Goal: Information Seeking & Learning: Learn about a topic

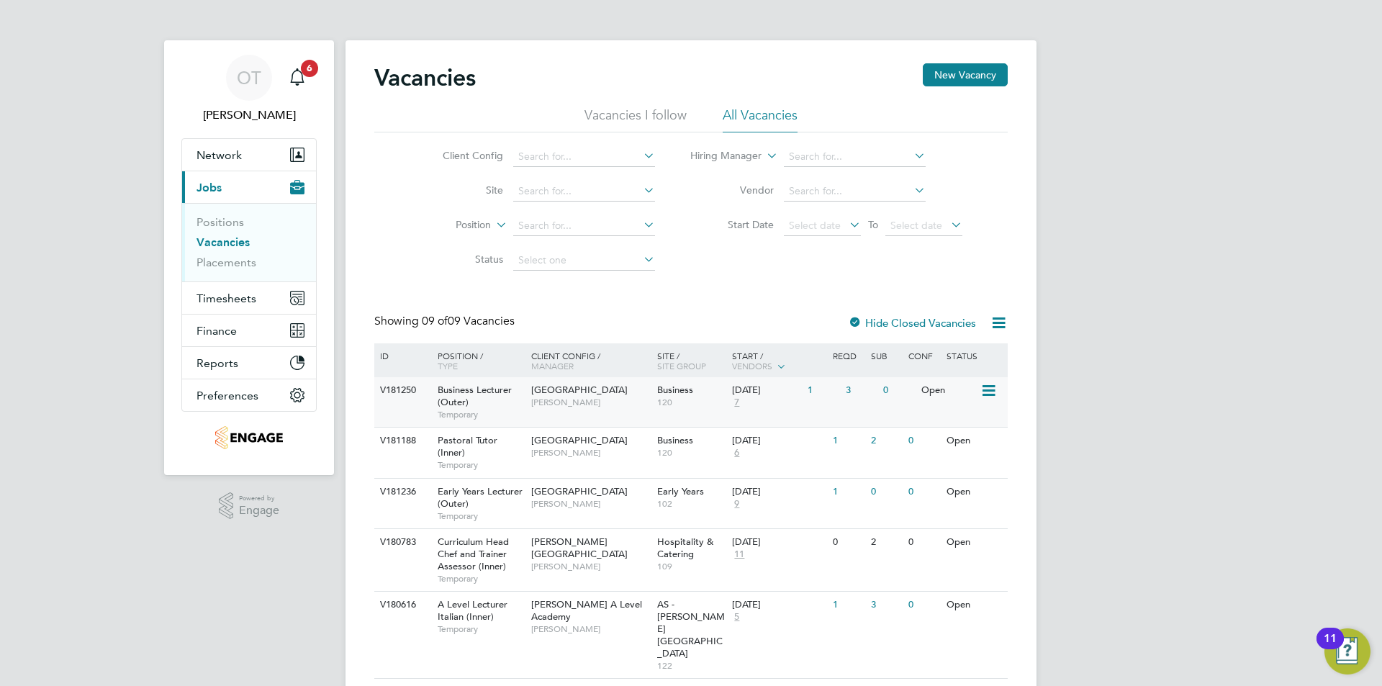
scroll to position [72, 0]
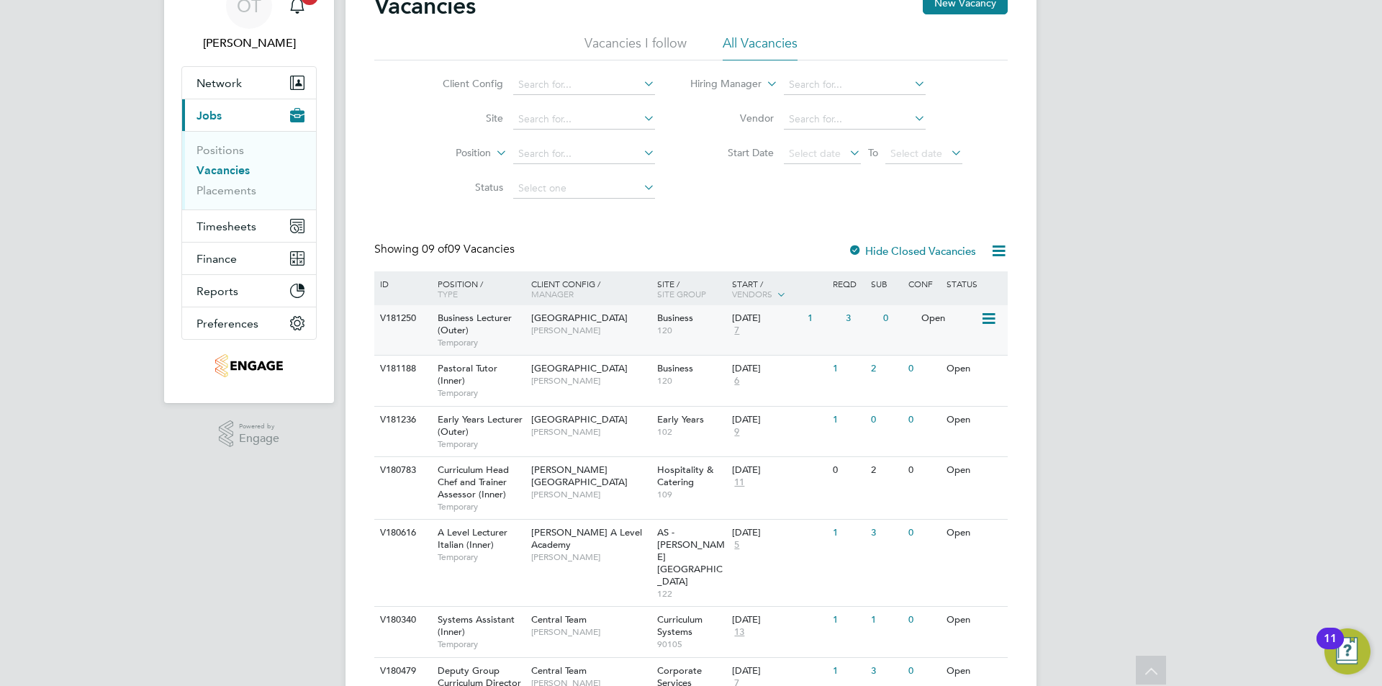
click at [462, 324] on span "Business Lecturer (Outer)" at bounding box center [475, 324] width 74 height 24
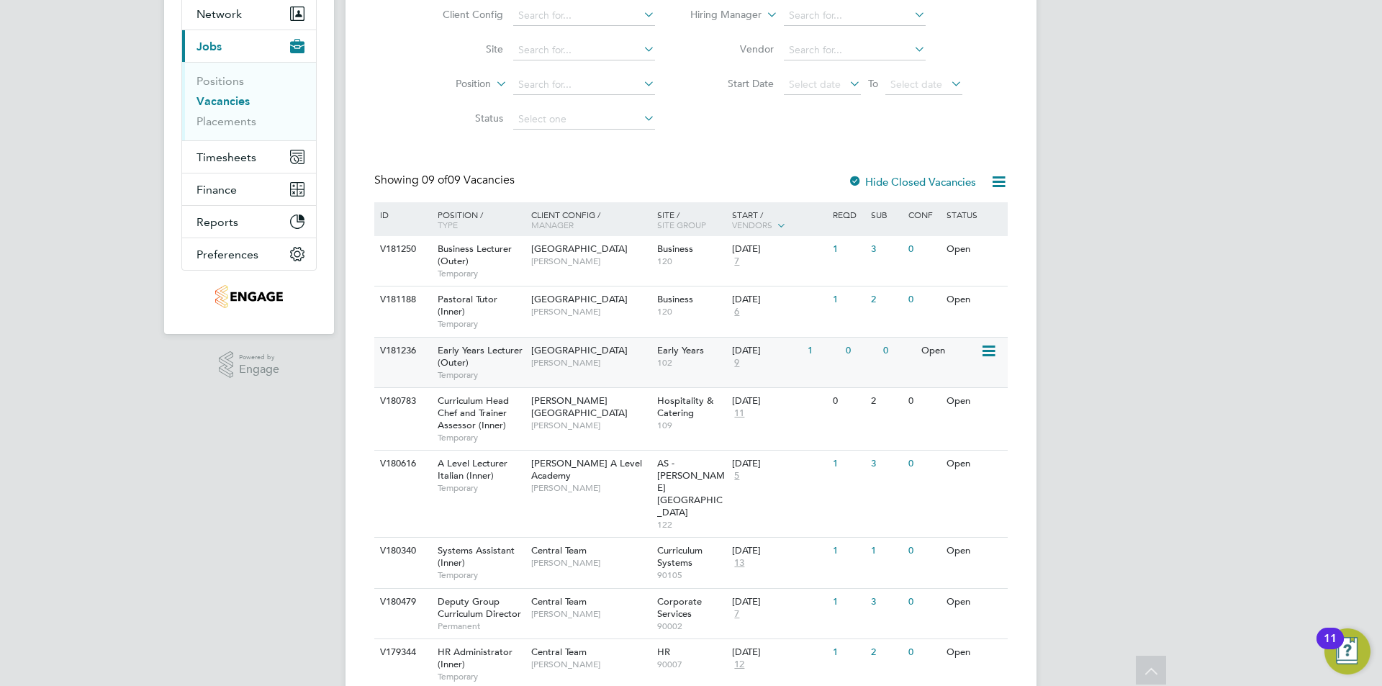
scroll to position [200, 0]
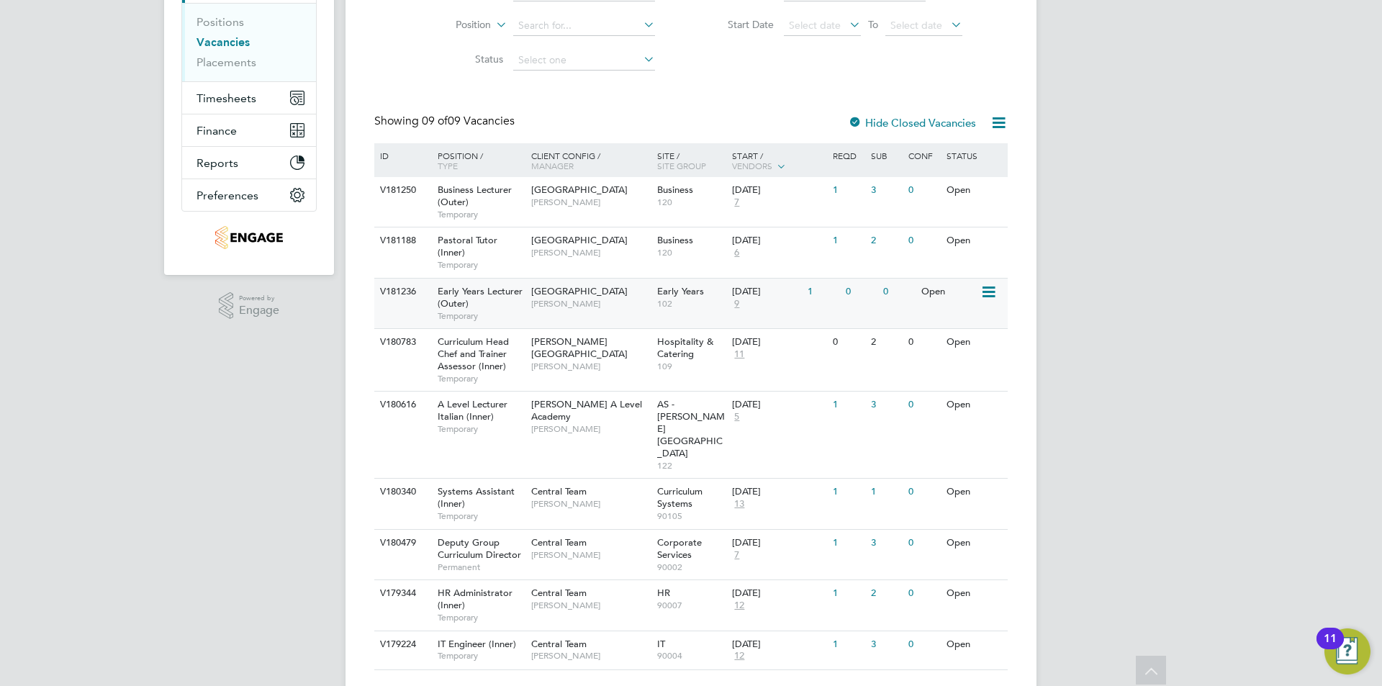
drag, startPoint x: 644, startPoint y: 278, endPoint x: 644, endPoint y: 343, distance: 65.5
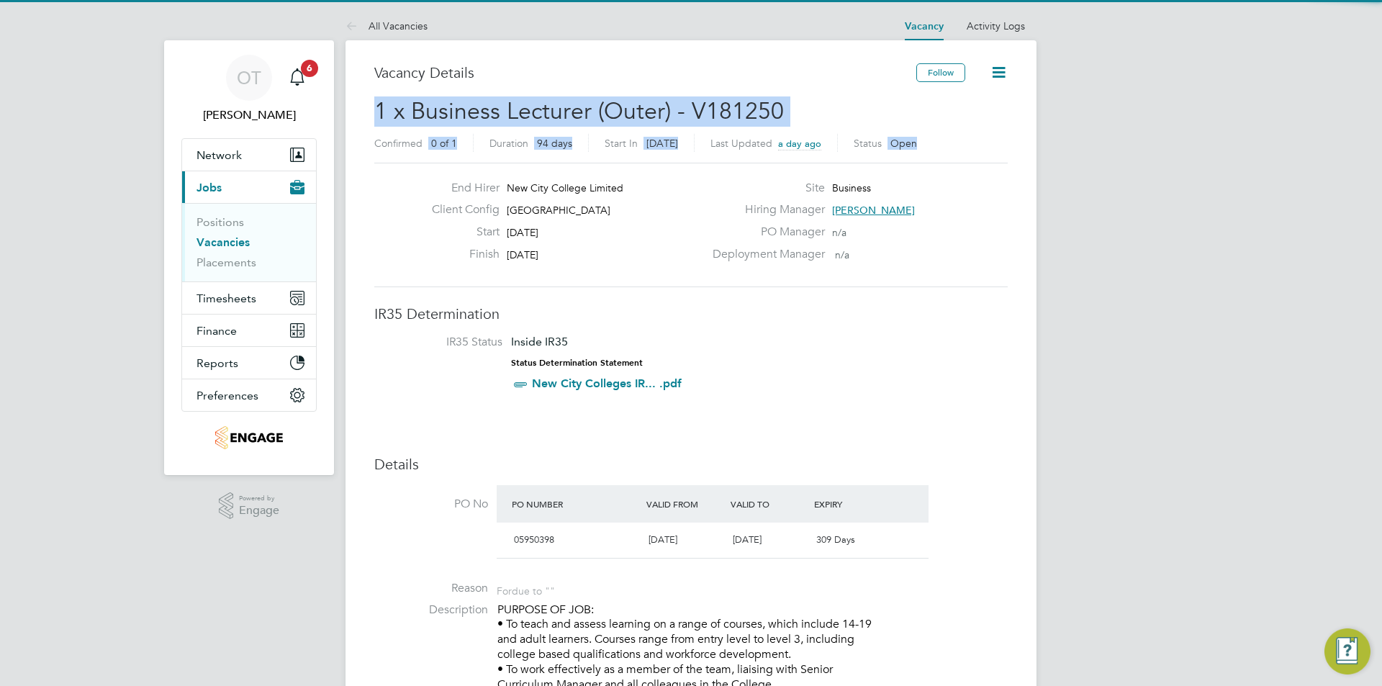
drag, startPoint x: 1377, startPoint y: 51, endPoint x: 1370, endPoint y: 140, distance: 88.8
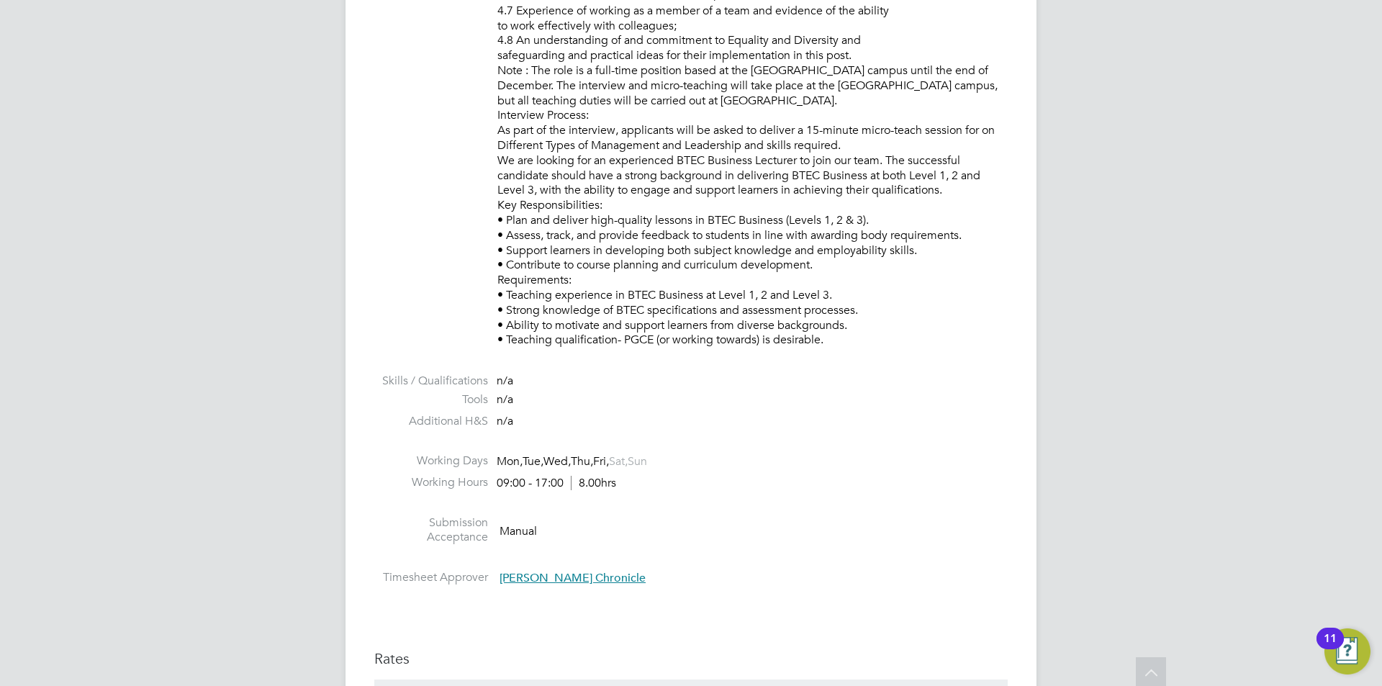
drag, startPoint x: 1063, startPoint y: 250, endPoint x: 1062, endPoint y: 450, distance: 200.1
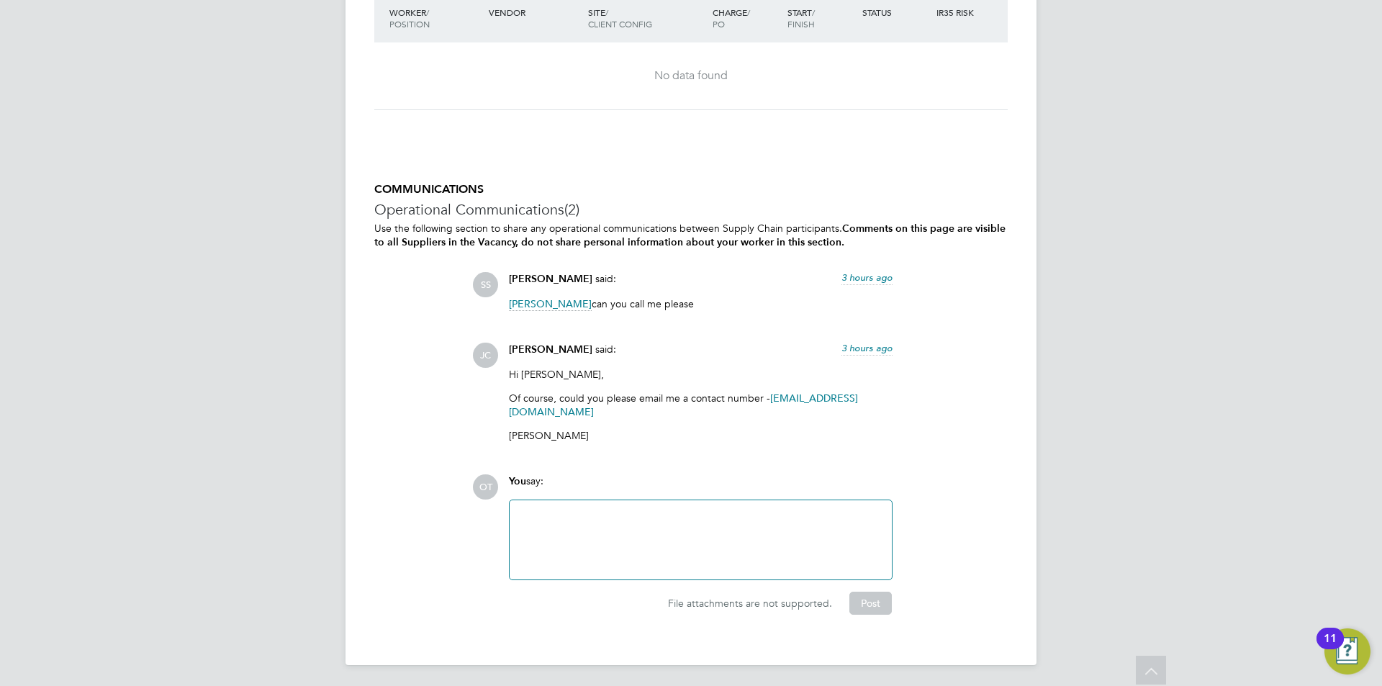
drag, startPoint x: 757, startPoint y: 315, endPoint x: 764, endPoint y: 523, distance: 208.2
drag, startPoint x: 746, startPoint y: 423, endPoint x: 746, endPoint y: 412, distance: 10.8
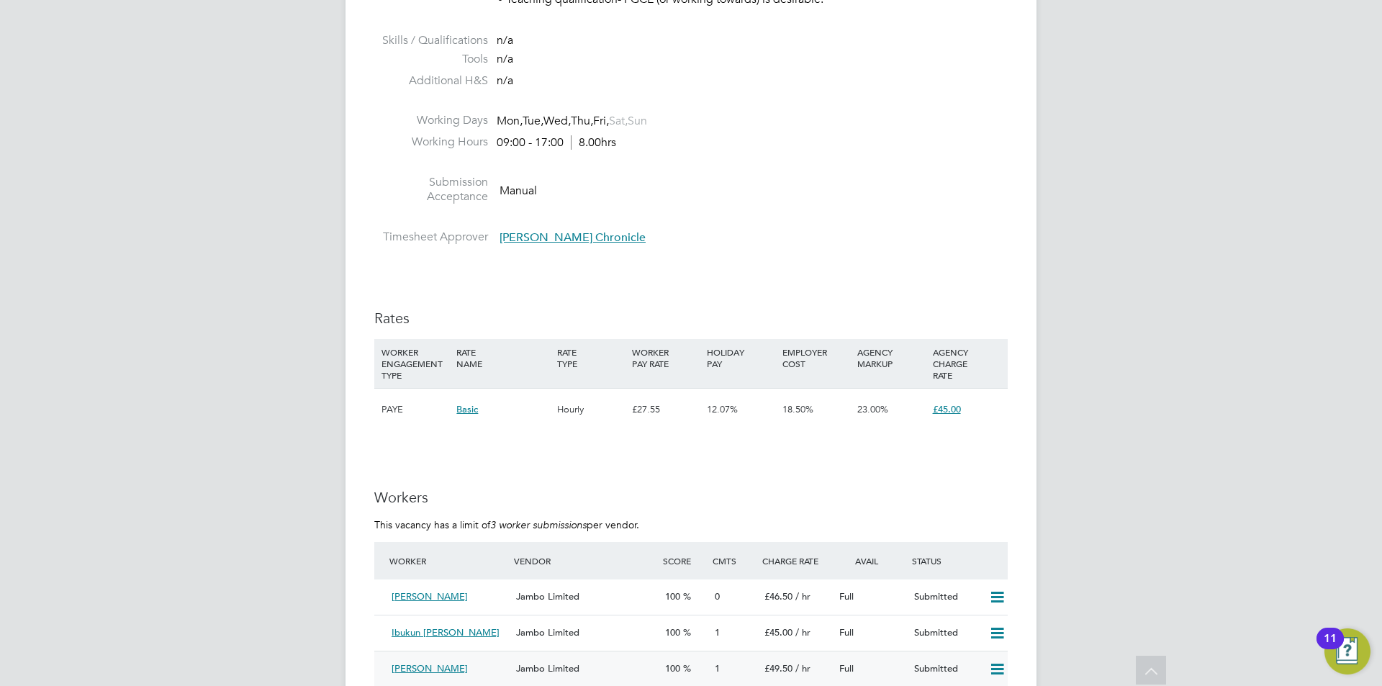
drag, startPoint x: 643, startPoint y: 617, endPoint x: 676, endPoint y: 649, distance: 45.8
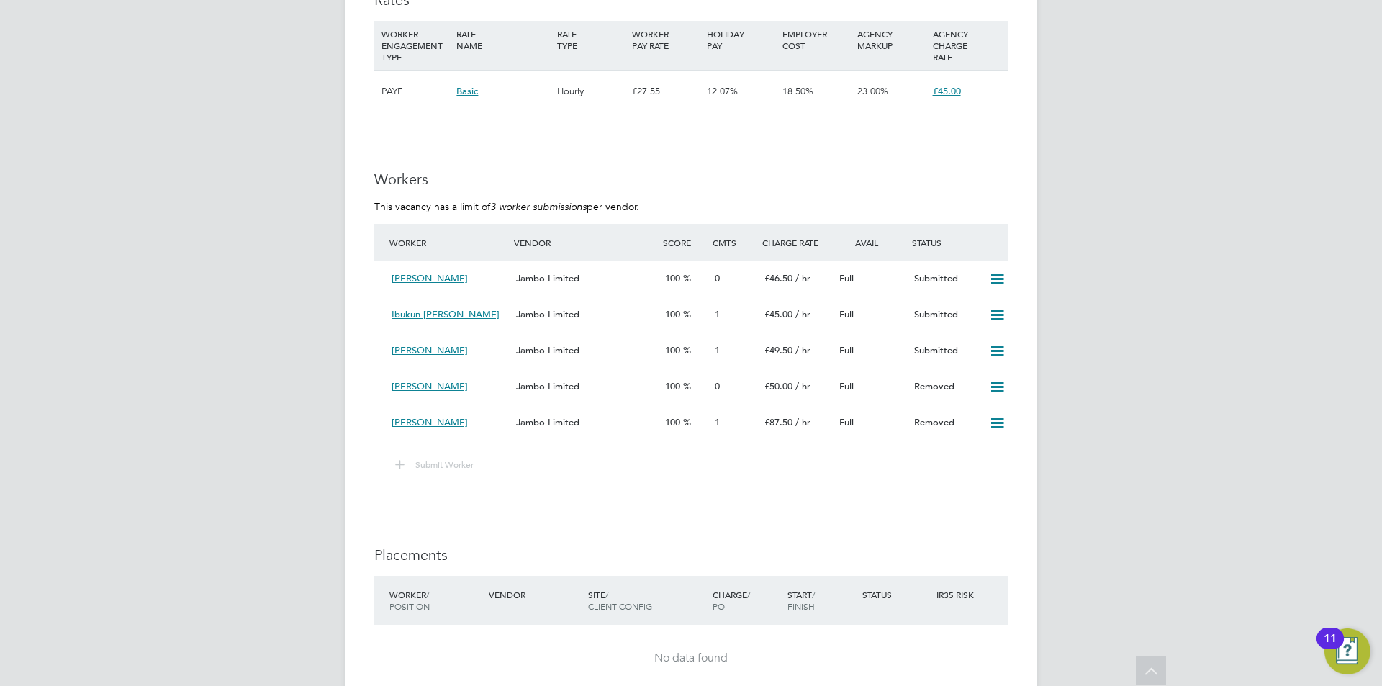
drag, startPoint x: 690, startPoint y: 532, endPoint x: 703, endPoint y: 564, distance: 34.0
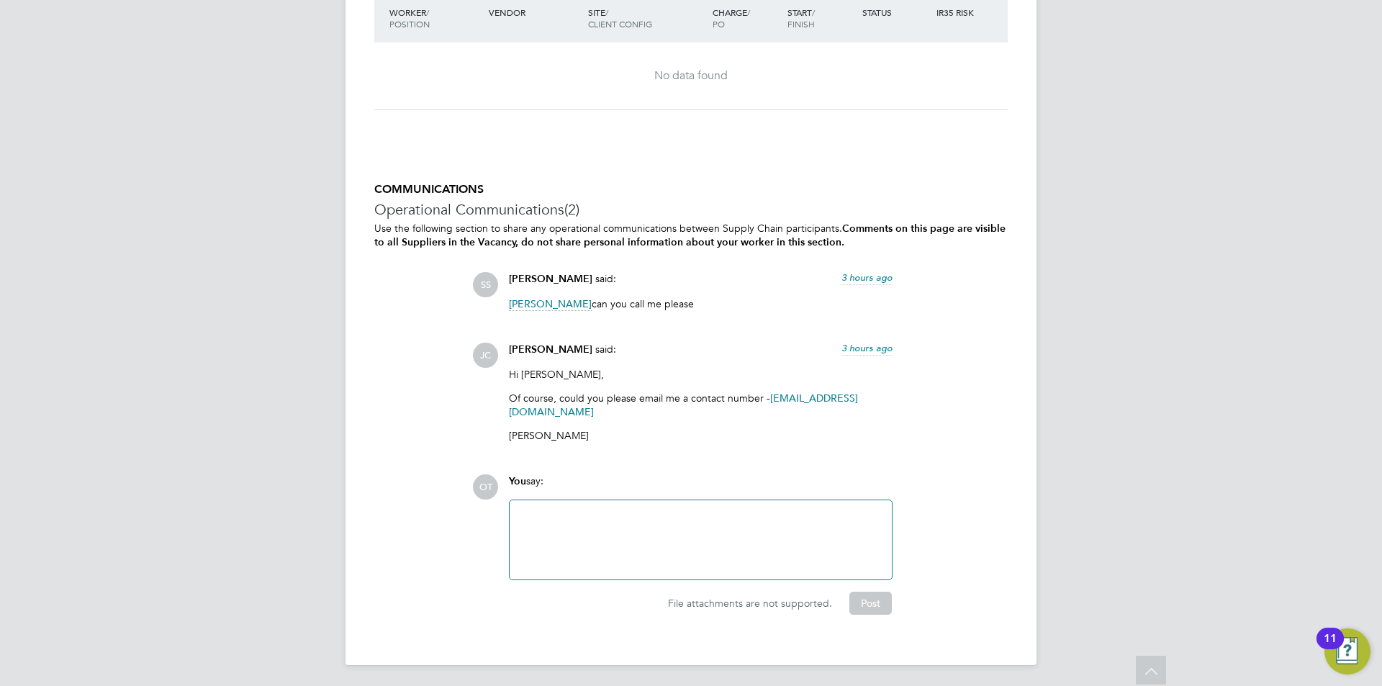
drag, startPoint x: 592, startPoint y: 523, endPoint x: 586, endPoint y: 610, distance: 88.1
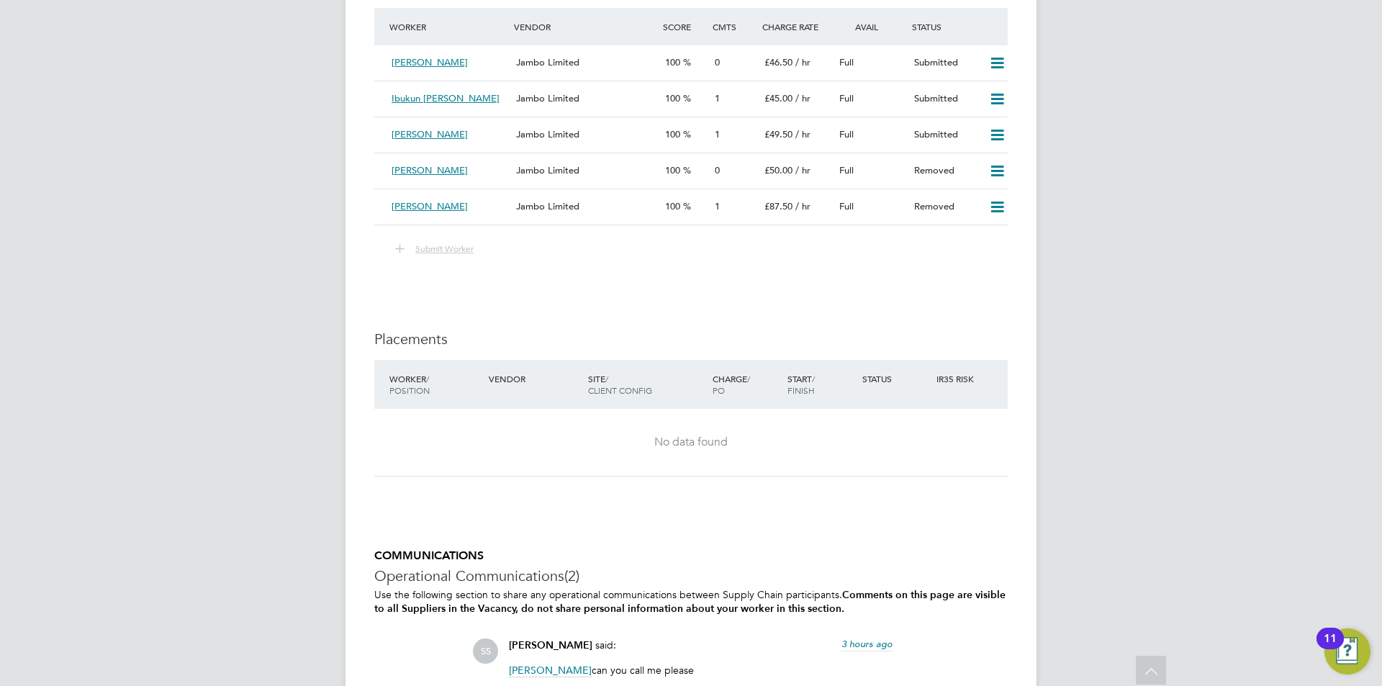
drag, startPoint x: 608, startPoint y: 447, endPoint x: 609, endPoint y: 326, distance: 120.9
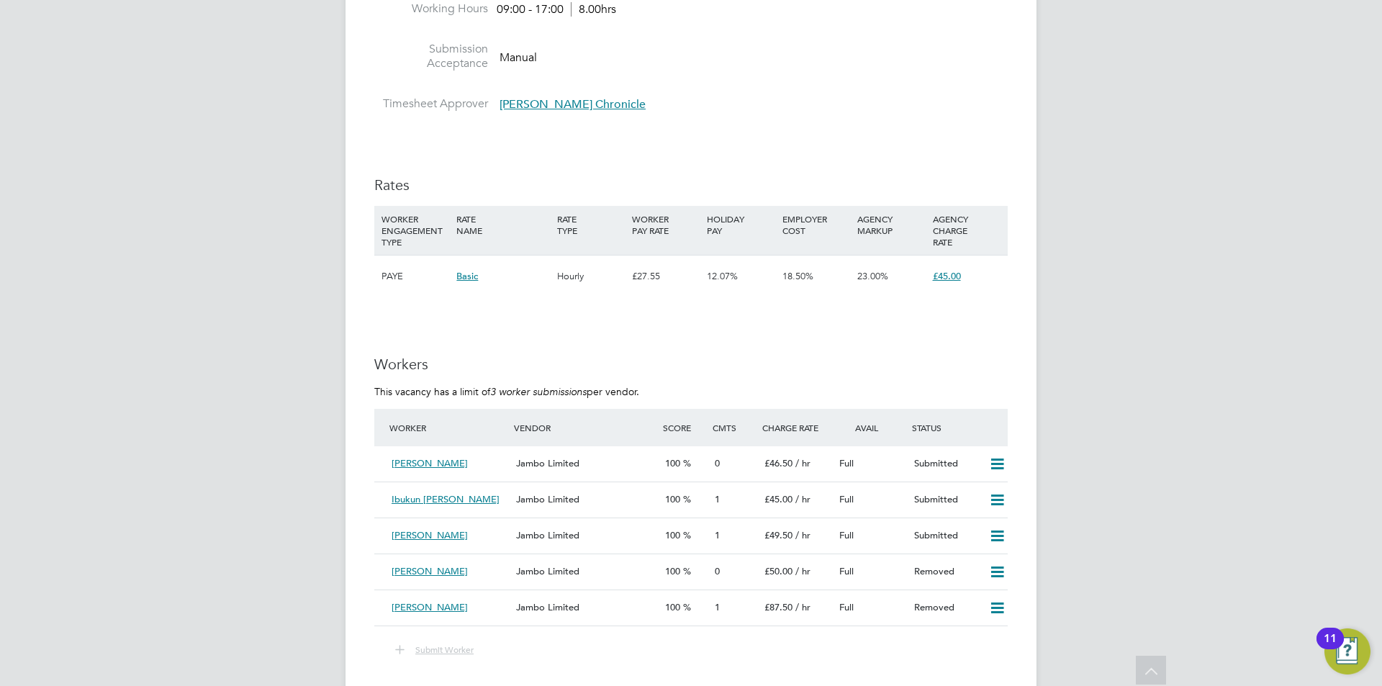
drag, startPoint x: 742, startPoint y: 240, endPoint x: 749, endPoint y: 186, distance: 54.5
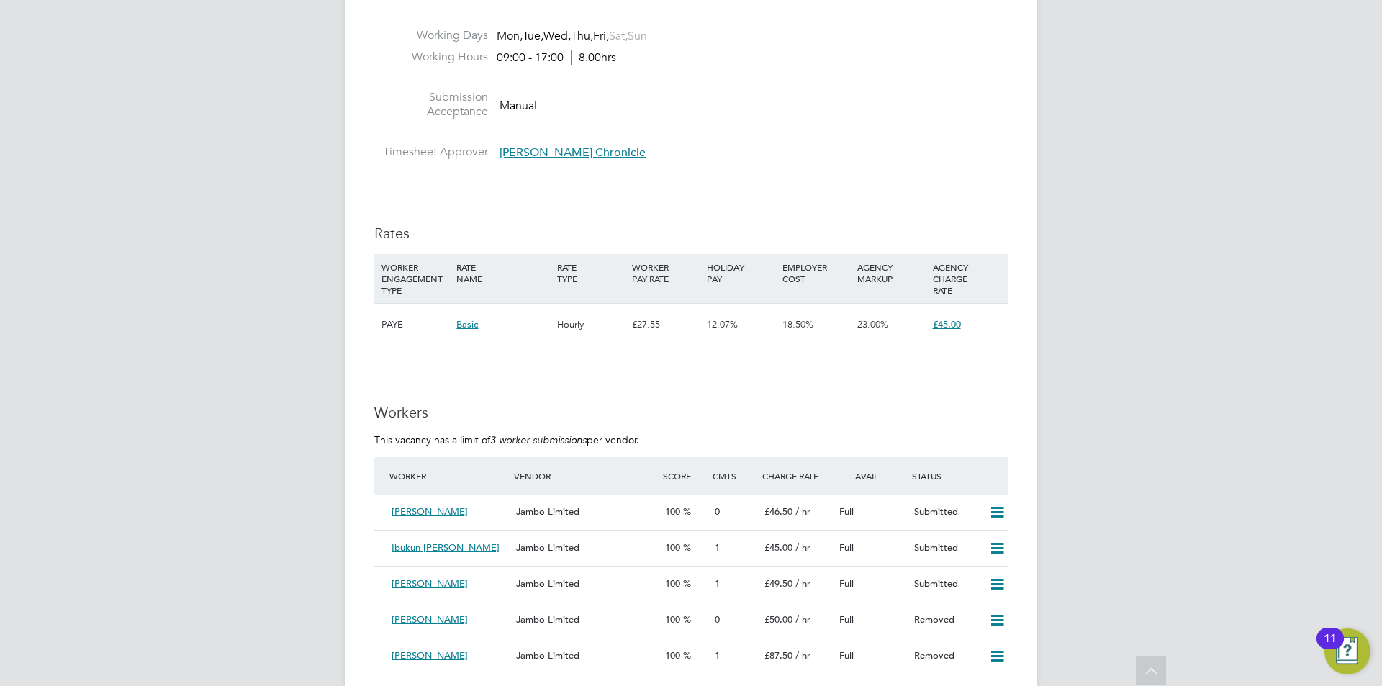
drag, startPoint x: 749, startPoint y: 186, endPoint x: 759, endPoint y: 164, distance: 23.5
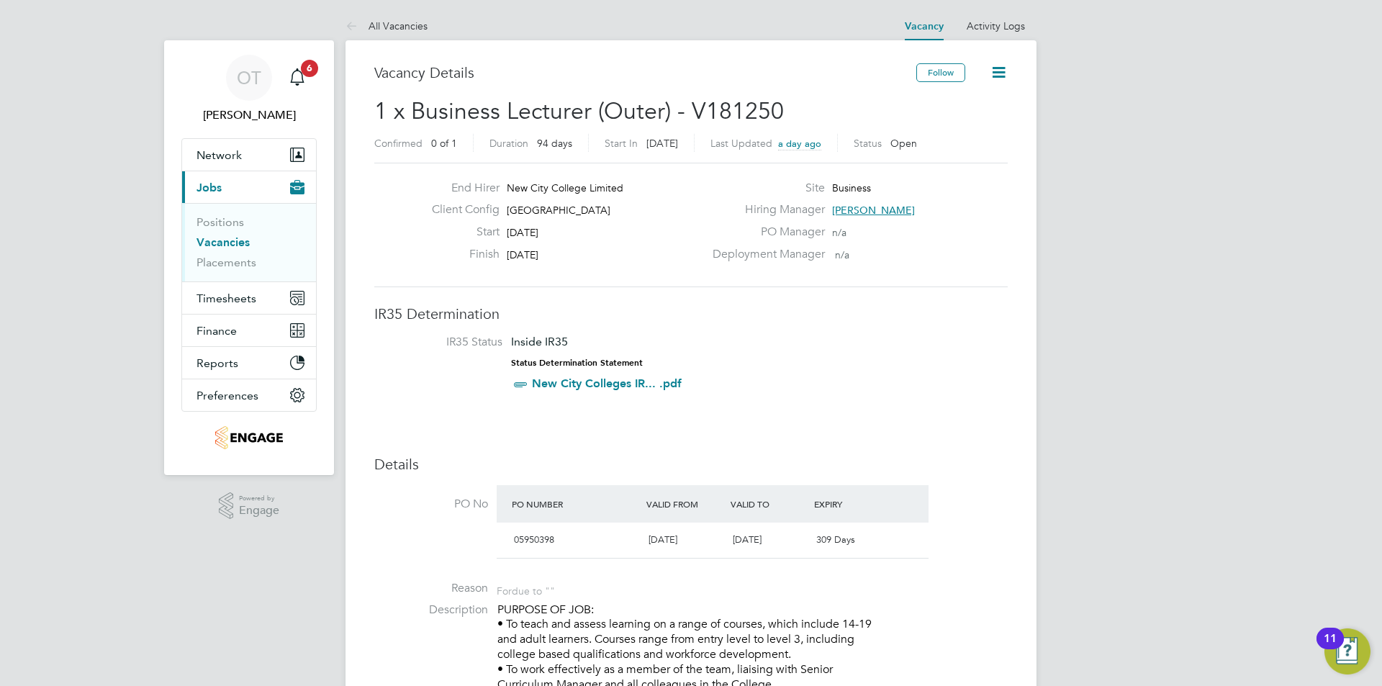
drag, startPoint x: 756, startPoint y: 209, endPoint x: 764, endPoint y: 125, distance: 84.6
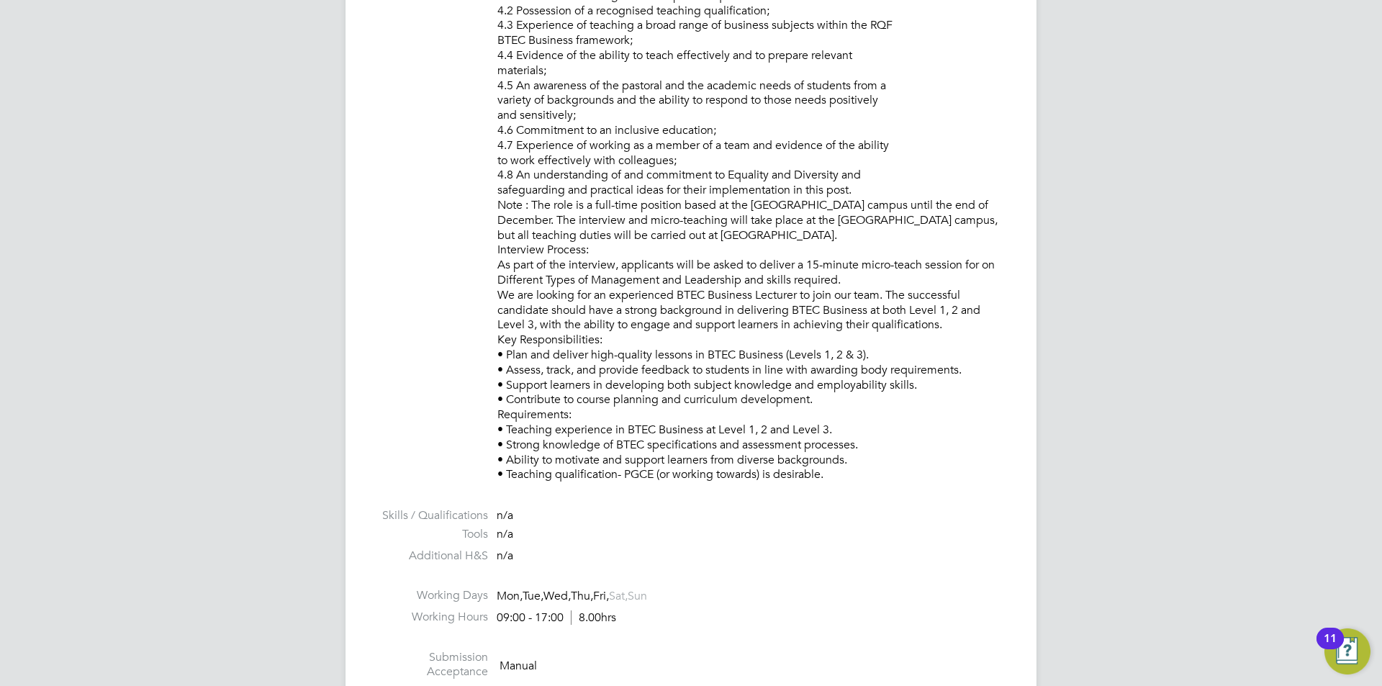
scroll to position [2879, 0]
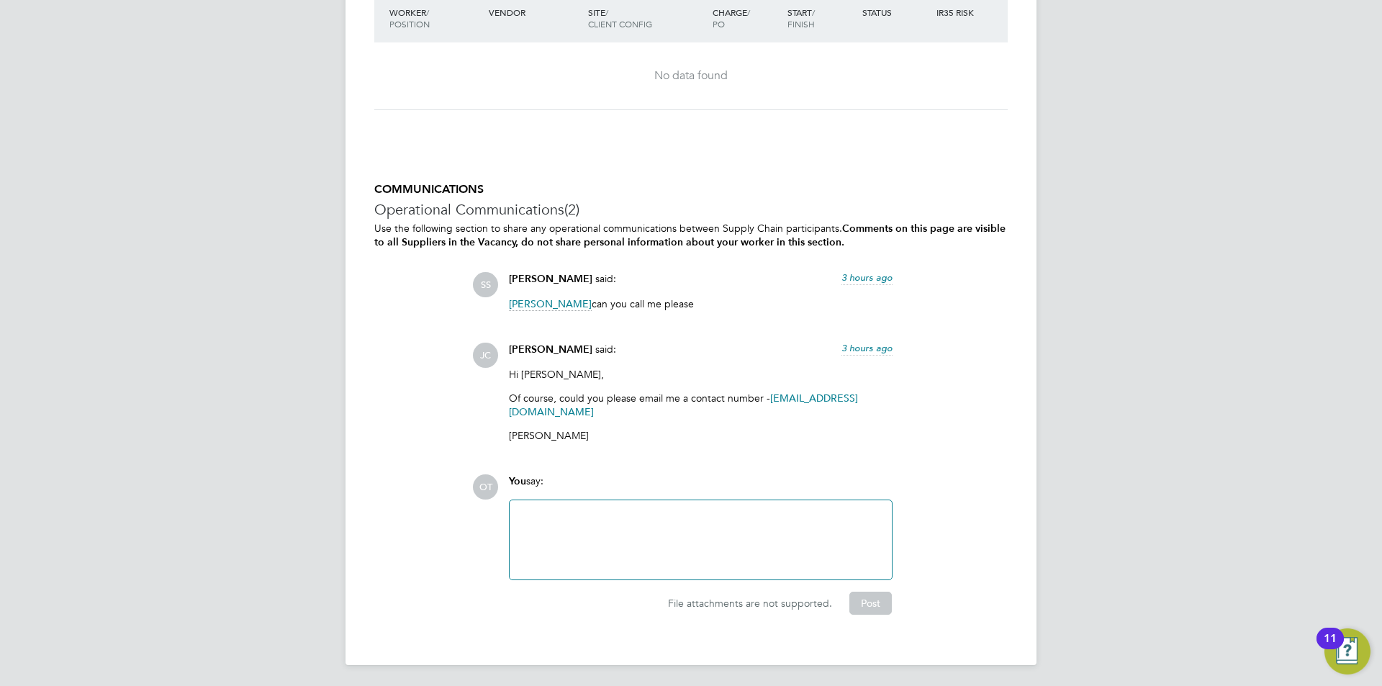
drag, startPoint x: 550, startPoint y: 316, endPoint x: 605, endPoint y: 677, distance: 364.8
click at [529, 303] on span "James Carey" at bounding box center [550, 304] width 83 height 14
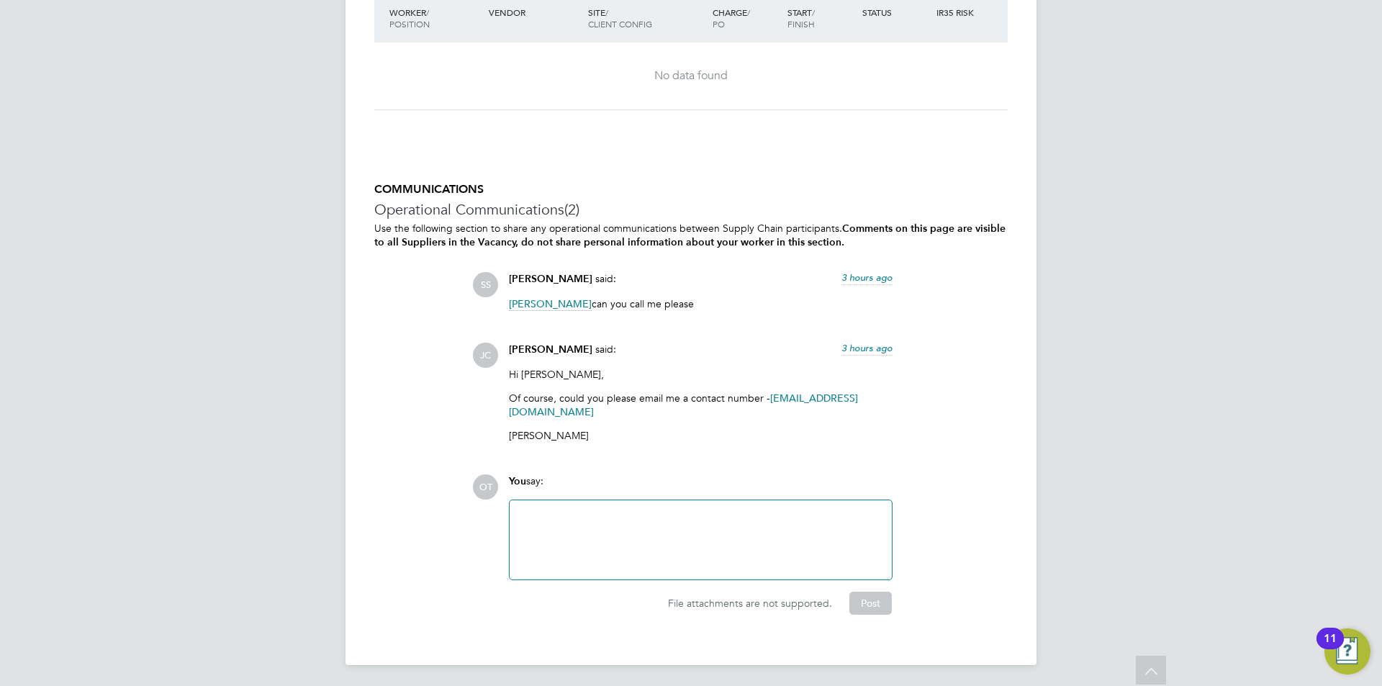
click at [547, 304] on span "James Carey" at bounding box center [550, 304] width 83 height 14
